Goal: Task Accomplishment & Management: Complete application form

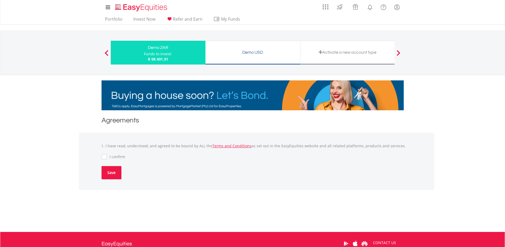
click at [110, 170] on button "Save" at bounding box center [111, 172] width 20 height 13
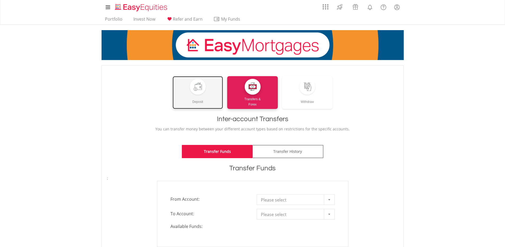
click at [204, 96] on div "Deposit" at bounding box center [197, 100] width 51 height 10
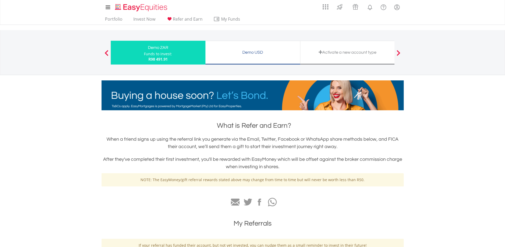
click at [228, 49] on div "Demo USD" at bounding box center [252, 52] width 88 height 7
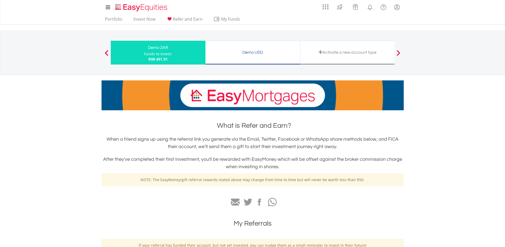
click at [258, 53] on div "Demo USD" at bounding box center [252, 52] width 88 height 7
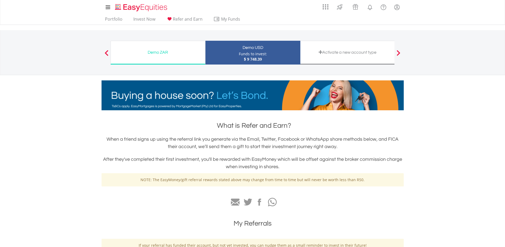
click at [255, 49] on div "Demo USD" at bounding box center [252, 47] width 88 height 7
click at [342, 53] on div "Activate a new account type" at bounding box center [347, 52] width 88 height 7
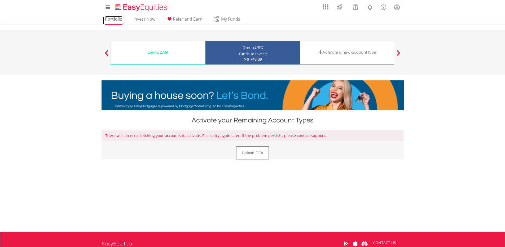
click at [112, 19] on link "Portfolio" at bounding box center [114, 20] width 22 height 8
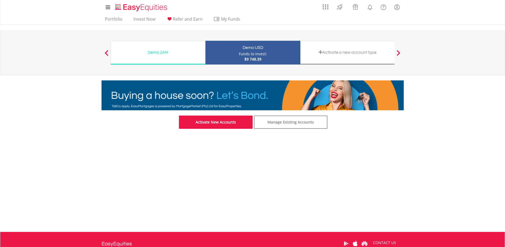
click at [215, 123] on link "Activate New Accounts" at bounding box center [216, 122] width 74 height 13
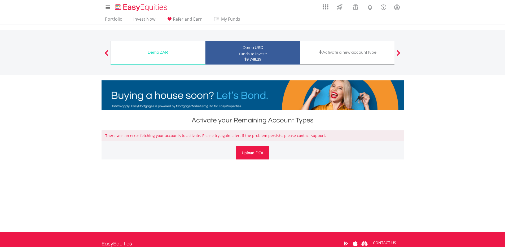
click at [253, 152] on link "Upload FICA" at bounding box center [252, 152] width 33 height 13
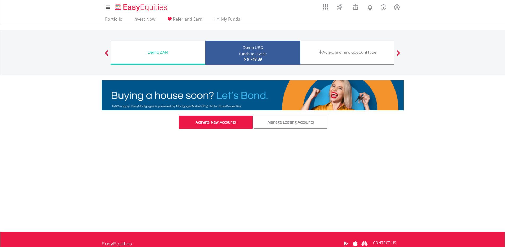
click at [222, 122] on link "Activate New Accounts" at bounding box center [216, 122] width 74 height 13
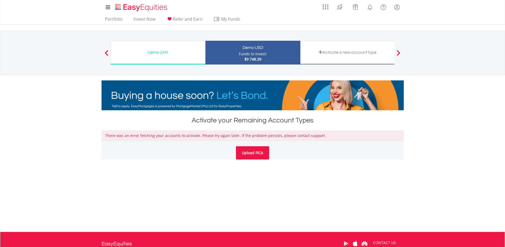
click at [251, 151] on link "Upload FICA" at bounding box center [252, 152] width 33 height 13
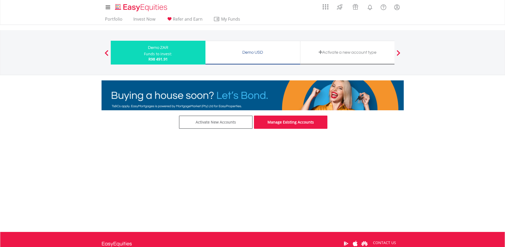
click at [278, 117] on link "Manage Existing Accounts" at bounding box center [291, 122] width 74 height 13
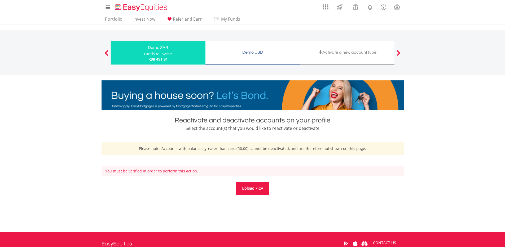
click at [254, 185] on link "Upload FICA" at bounding box center [252, 188] width 33 height 13
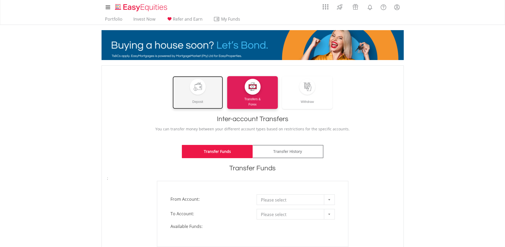
click at [192, 107] on link "Deposit" at bounding box center [197, 92] width 51 height 33
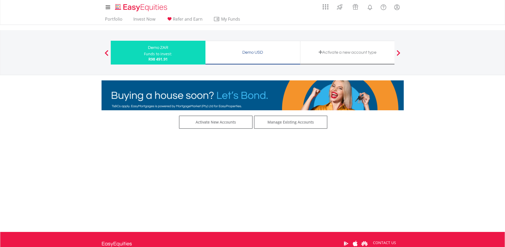
click at [399, 53] on span at bounding box center [398, 53] width 4 height 6
click at [333, 51] on div "Activate a new account type" at bounding box center [347, 52] width 88 height 7
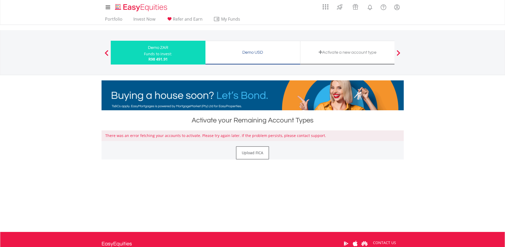
click at [250, 145] on div "There was an error fetching your accounts to activate. Please try again later. …" at bounding box center [252, 145] width 302 height 29
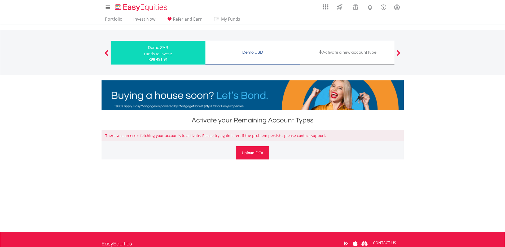
click at [250, 152] on link "Upload FICA" at bounding box center [252, 152] width 33 height 13
